Goal: Download file/media

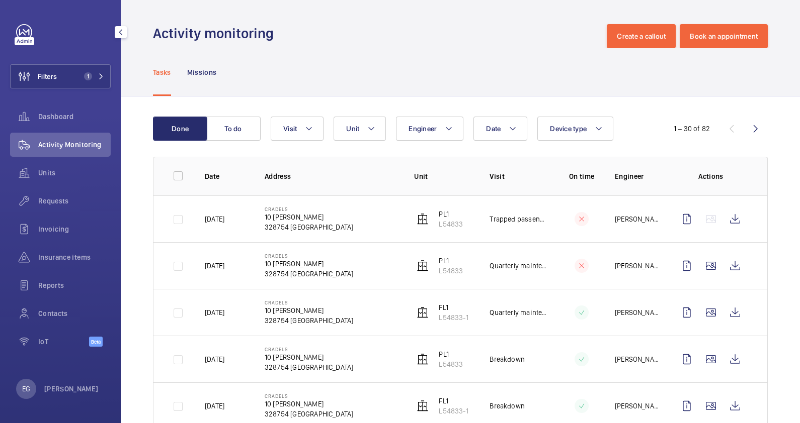
scroll to position [1192, 0]
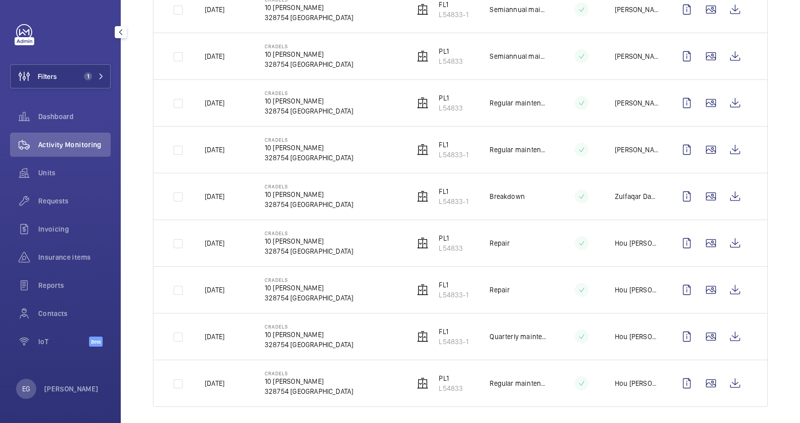
click at [102, 73] on span "1" at bounding box center [92, 76] width 24 height 8
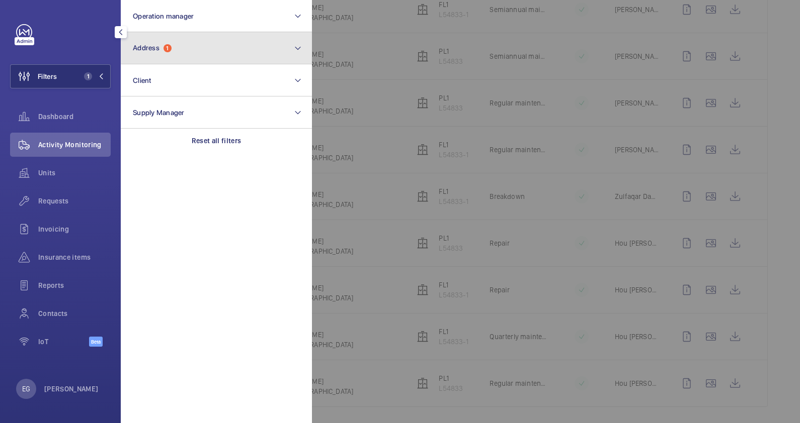
click at [199, 56] on button "Address 1" at bounding box center [216, 48] width 191 height 32
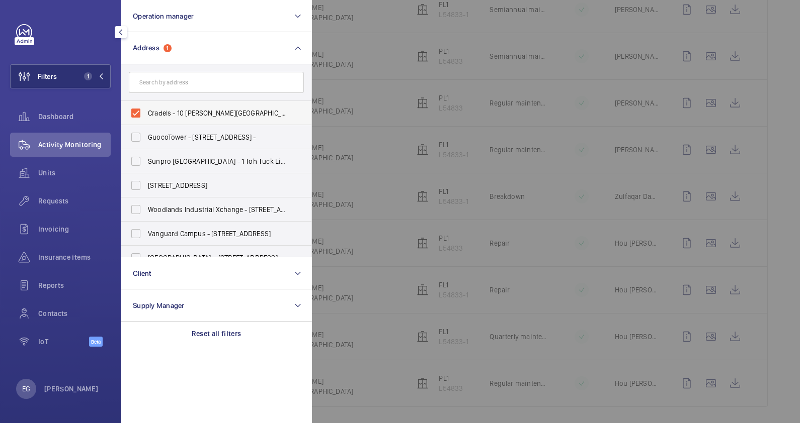
click at [181, 120] on label "Cradels - 10 [PERSON_NAME][GEOGRAPHIC_DATA]" at bounding box center [208, 113] width 175 height 24
click at [146, 120] on input "Cradels - 10 [PERSON_NAME][GEOGRAPHIC_DATA]" at bounding box center [136, 113] width 20 height 20
checkbox input "false"
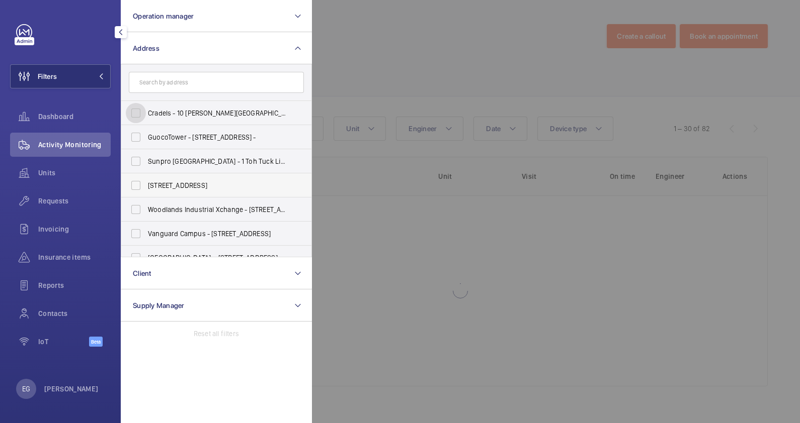
scroll to position [141, 0]
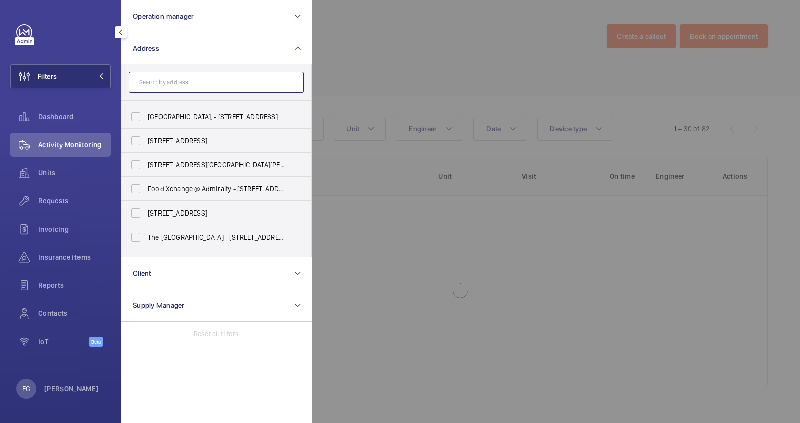
click at [189, 81] on input "text" at bounding box center [216, 82] width 175 height 21
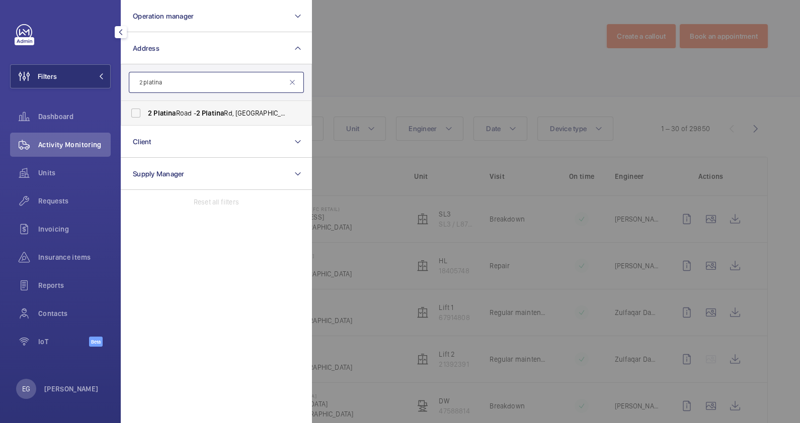
type input "2 platina"
click at [183, 111] on span "[STREET_ADDRESS]" at bounding box center [217, 113] width 138 height 10
click at [146, 111] on input "[STREET_ADDRESS]" at bounding box center [136, 113] width 20 height 20
checkbox input "true"
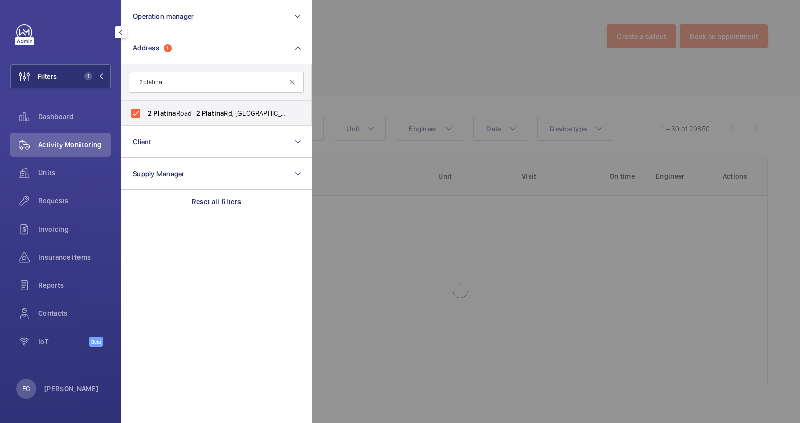
click at [357, 55] on div at bounding box center [712, 211] width 800 height 423
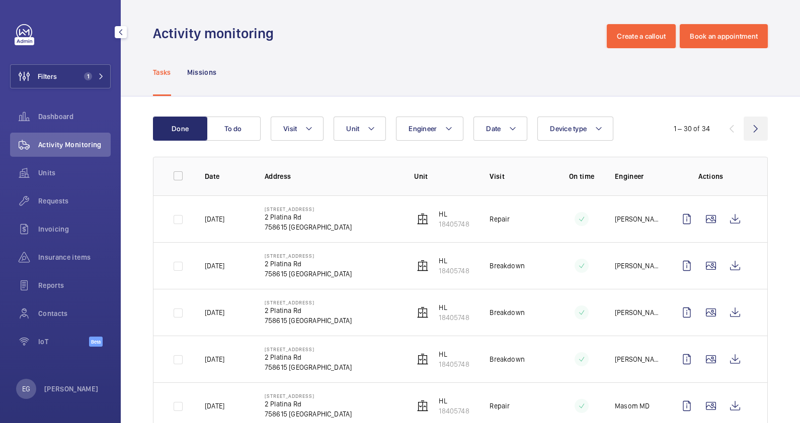
click at [743, 126] on wm-front-icon-button at bounding box center [755, 129] width 24 height 24
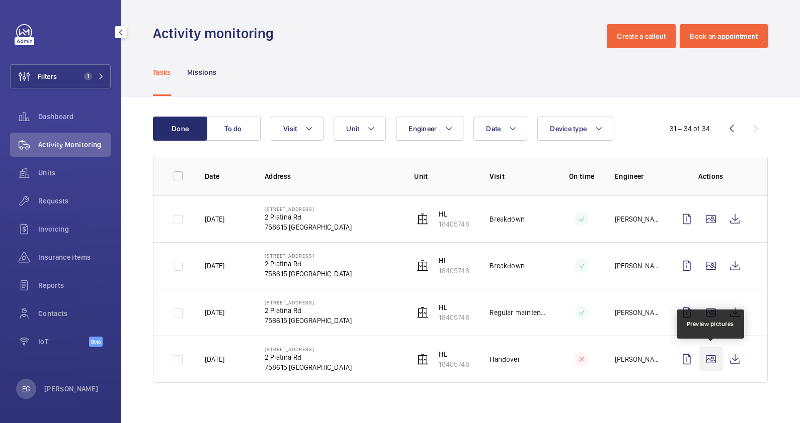
click at [714, 353] on wm-front-icon-button at bounding box center [710, 359] width 24 height 24
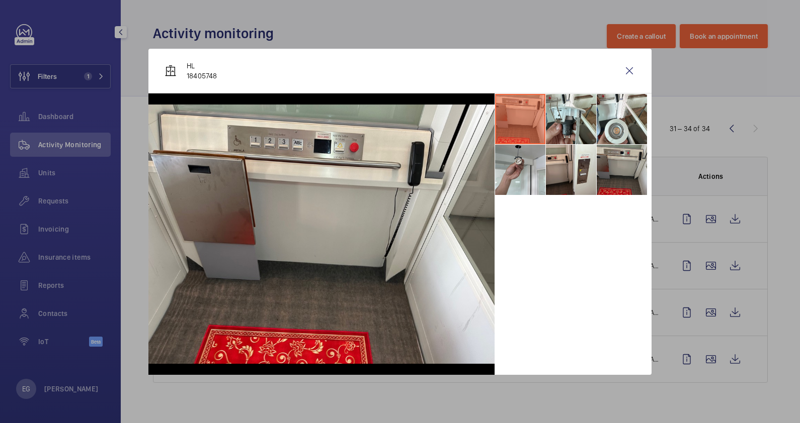
click at [628, 167] on li at bounding box center [621, 170] width 50 height 50
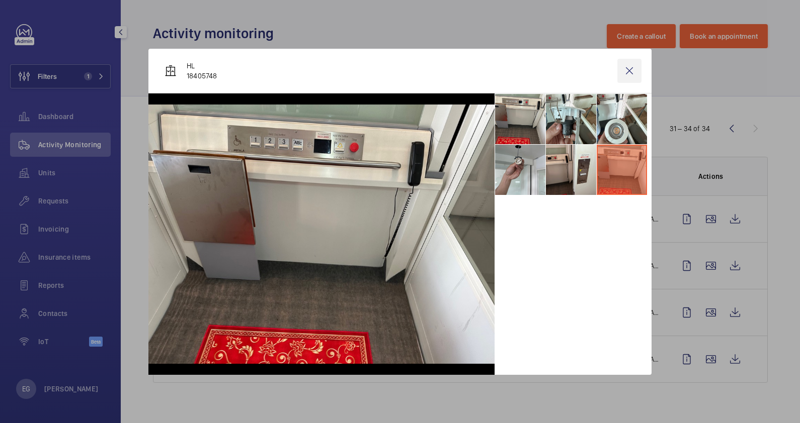
click at [628, 70] on wm-front-icon-button at bounding box center [629, 71] width 24 height 24
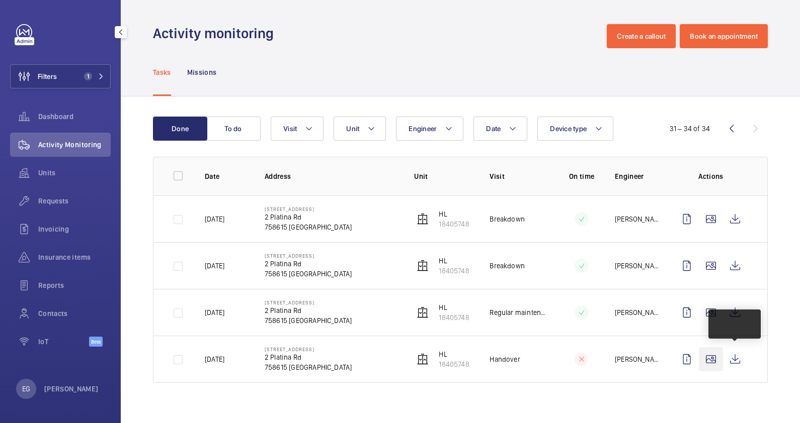
click at [711, 360] on wm-front-icon-button at bounding box center [710, 359] width 24 height 24
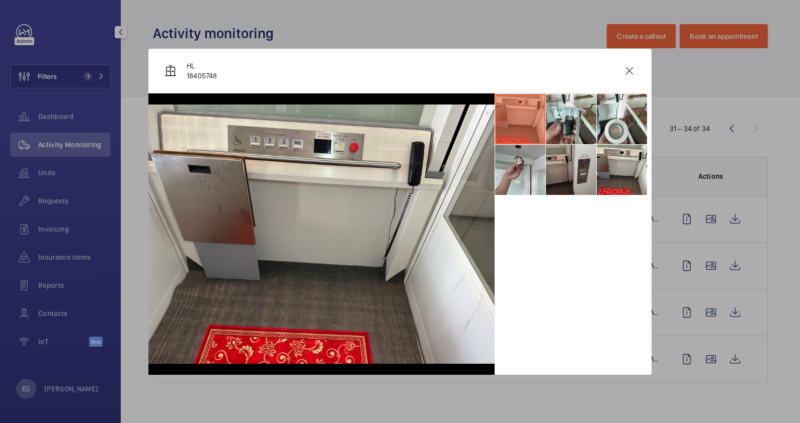
click at [581, 170] on li at bounding box center [571, 170] width 50 height 50
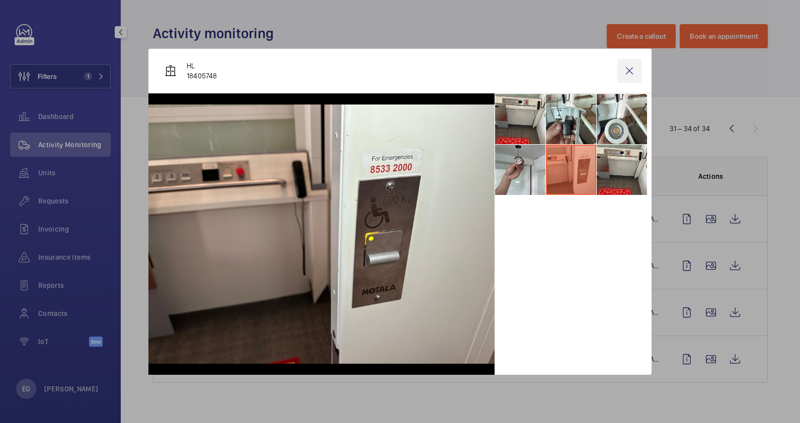
click at [629, 75] on wm-front-icon-button at bounding box center [629, 71] width 24 height 24
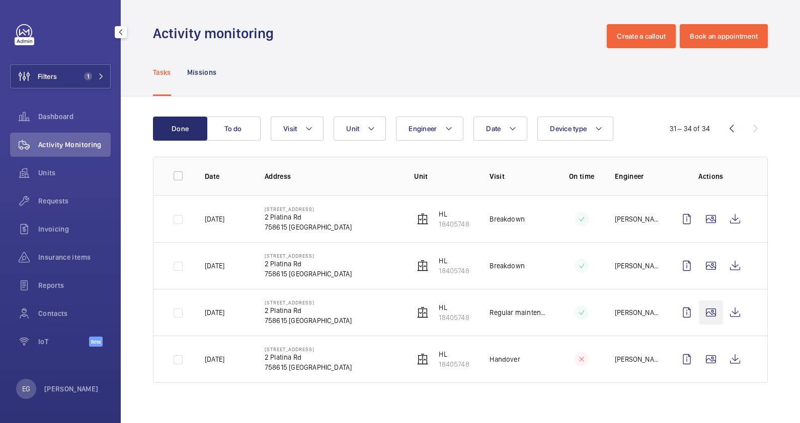
click at [710, 314] on wm-front-icon-button at bounding box center [710, 313] width 24 height 24
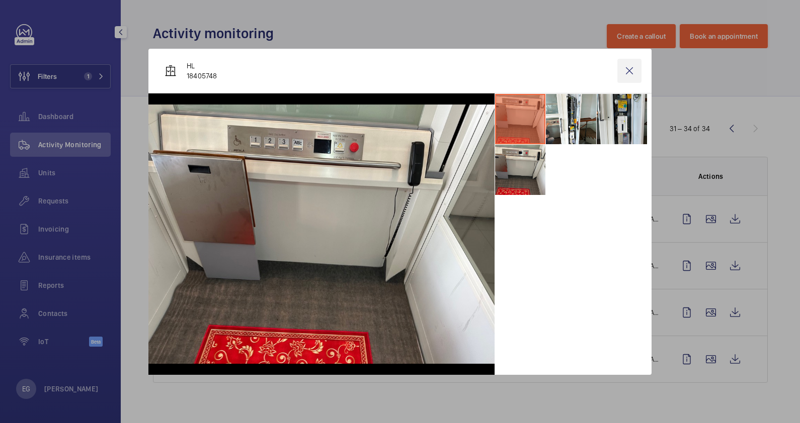
click at [636, 72] on wm-front-icon-button at bounding box center [629, 71] width 24 height 24
click at [739, 314] on wm-front-icon-button at bounding box center [735, 313] width 24 height 24
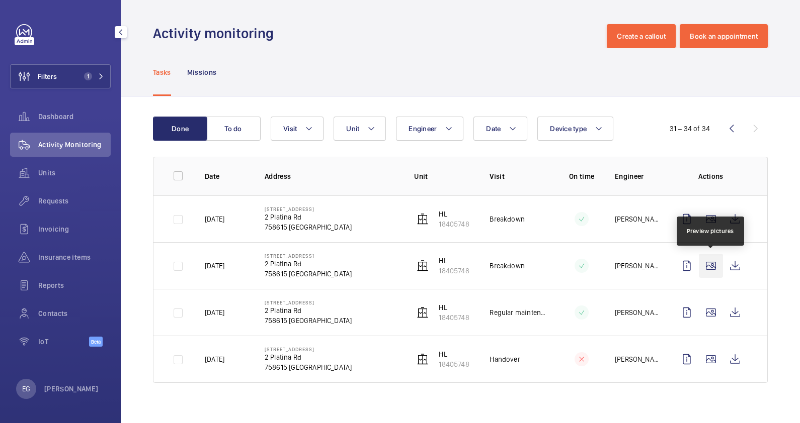
click at [722, 267] on wm-front-icon-button at bounding box center [710, 266] width 24 height 24
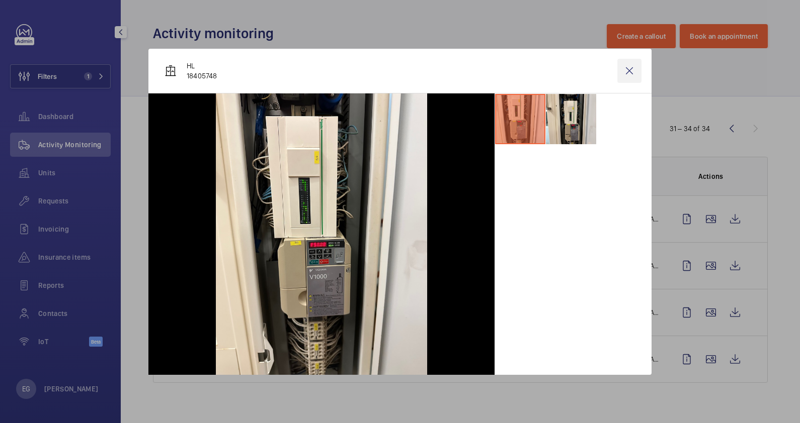
click at [624, 69] on wm-front-icon-button at bounding box center [629, 71] width 24 height 24
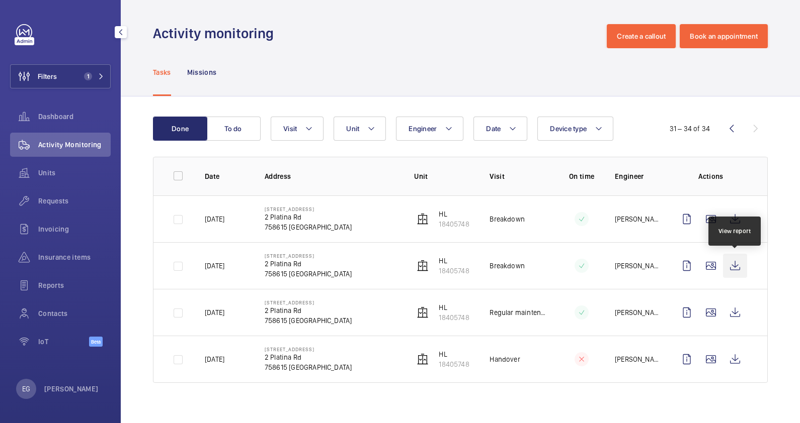
click at [734, 267] on wm-front-icon-button at bounding box center [735, 266] width 24 height 24
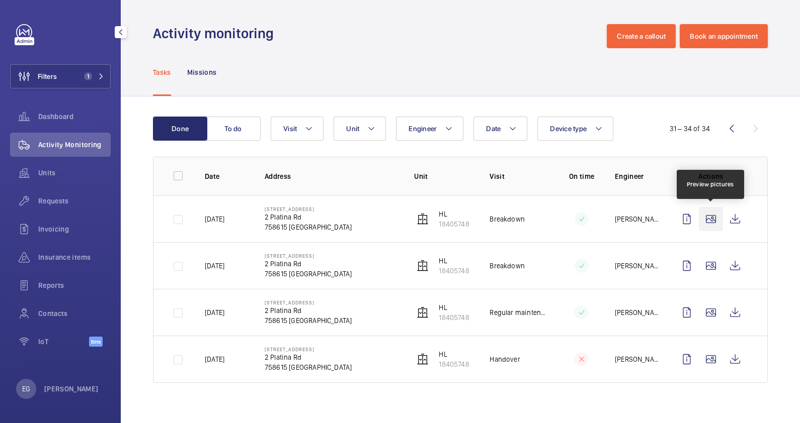
click at [715, 219] on wm-front-icon-button at bounding box center [710, 219] width 24 height 24
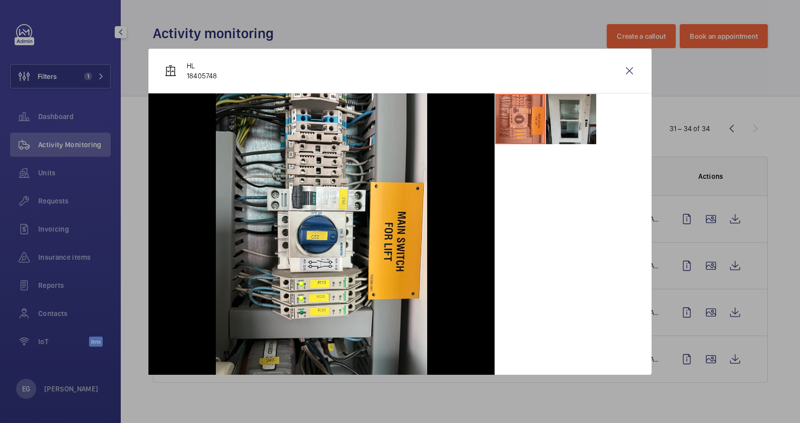
click at [578, 122] on li at bounding box center [571, 119] width 50 height 50
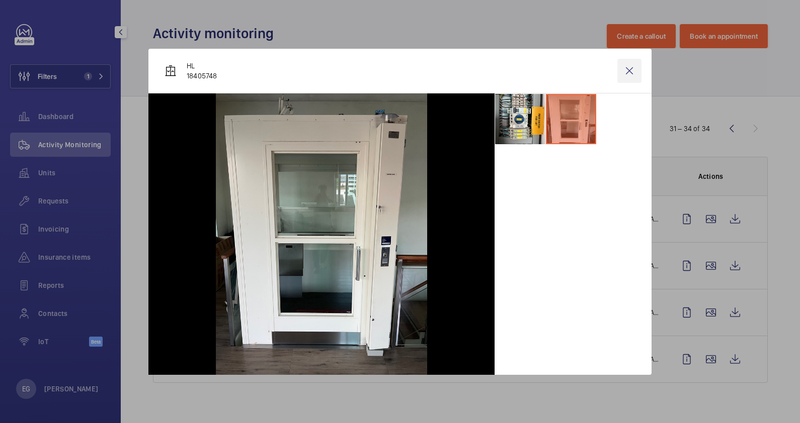
click at [626, 70] on wm-front-icon-button at bounding box center [629, 71] width 24 height 24
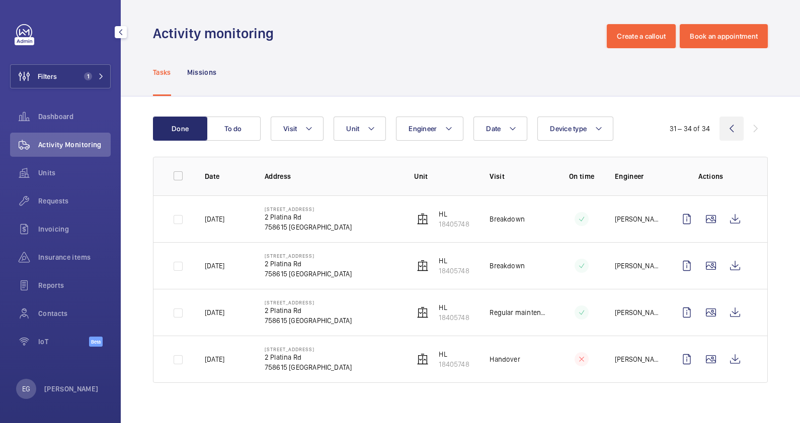
click at [732, 131] on wm-front-icon-button at bounding box center [731, 129] width 24 height 24
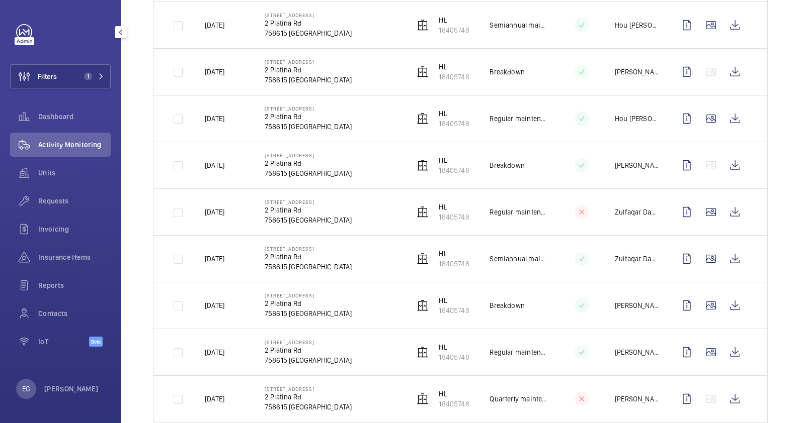
scroll to position [1192, 0]
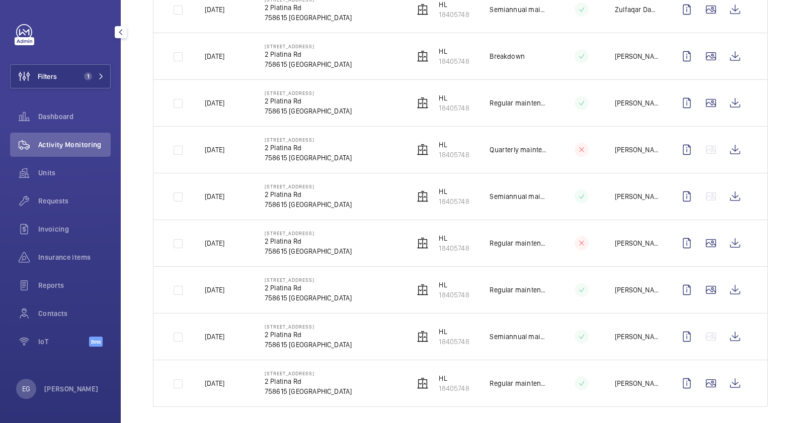
click at [699, 372] on wm-front-icon-button at bounding box center [710, 384] width 24 height 24
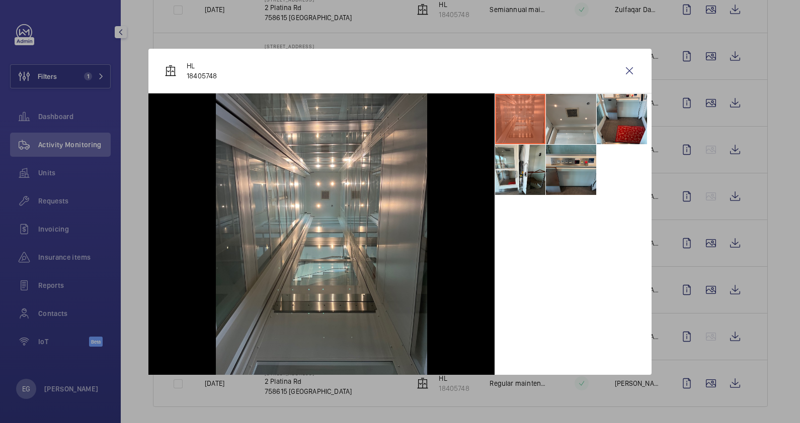
click at [573, 163] on li at bounding box center [571, 170] width 50 height 50
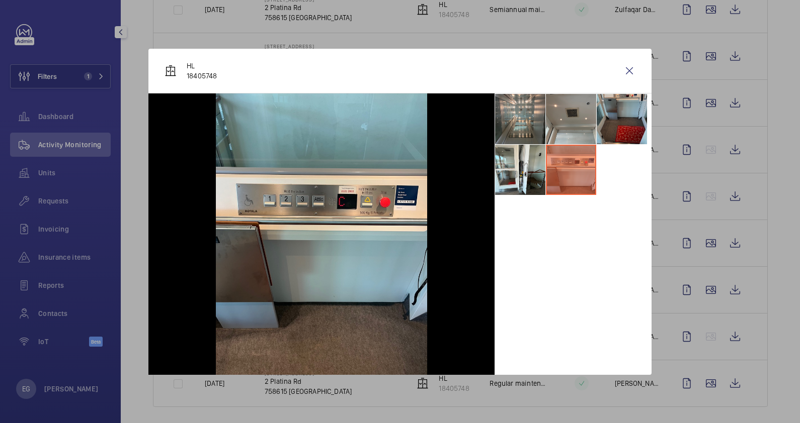
click at [634, 115] on li at bounding box center [621, 119] width 50 height 50
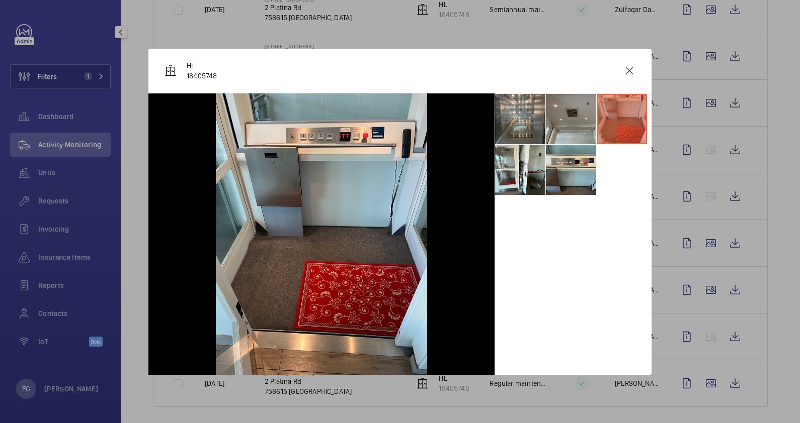
drag, startPoint x: 628, startPoint y: 67, endPoint x: 752, endPoint y: 174, distance: 164.0
click at [628, 67] on wm-front-icon-button at bounding box center [629, 71] width 24 height 24
